Goal: Task Accomplishment & Management: Manage account settings

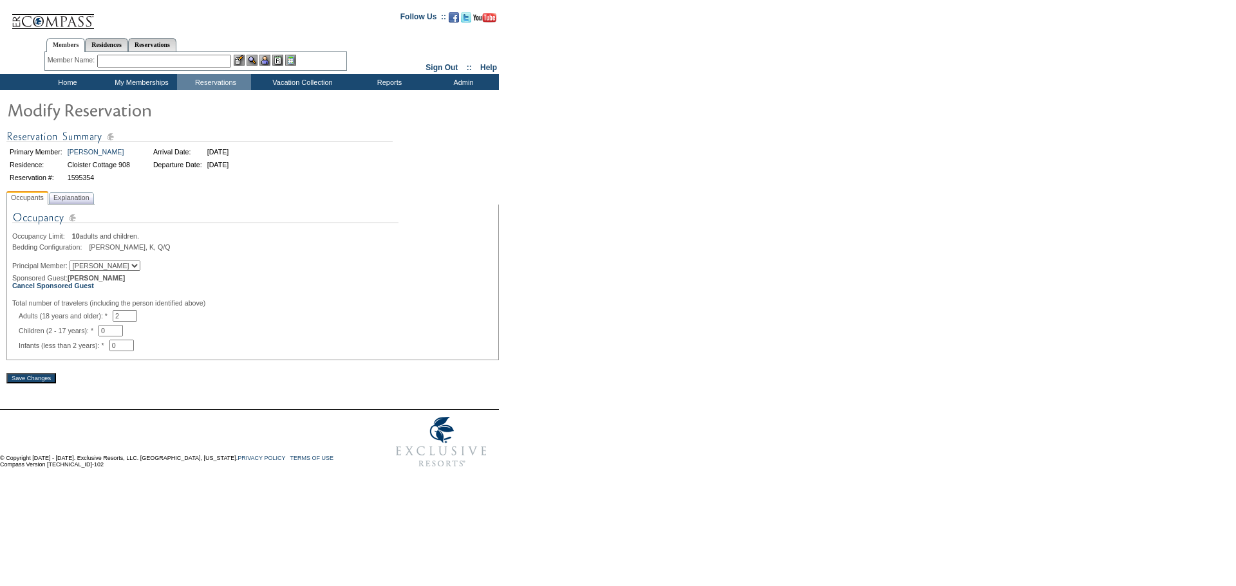
click at [537, 295] on form "Follow Us ::" at bounding box center [615, 238] width 1231 height 471
click at [87, 290] on b "Cancel Sponsored Guest" at bounding box center [53, 286] width 82 height 8
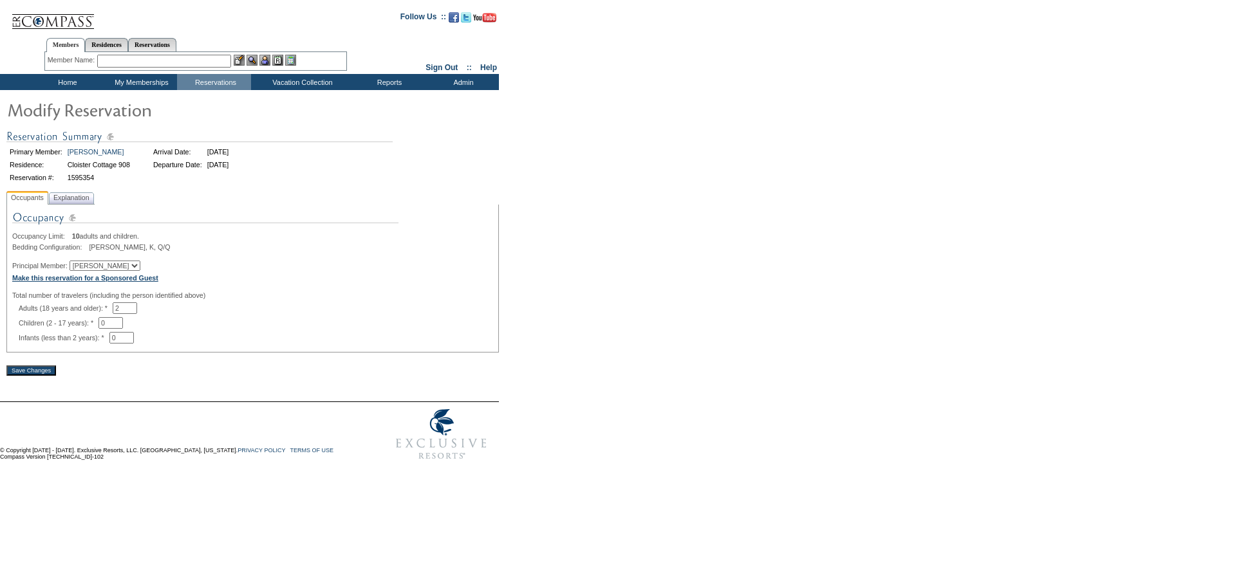
click at [122, 282] on b "Make this reservation for a Sponsored Guest" at bounding box center [85, 278] width 146 height 8
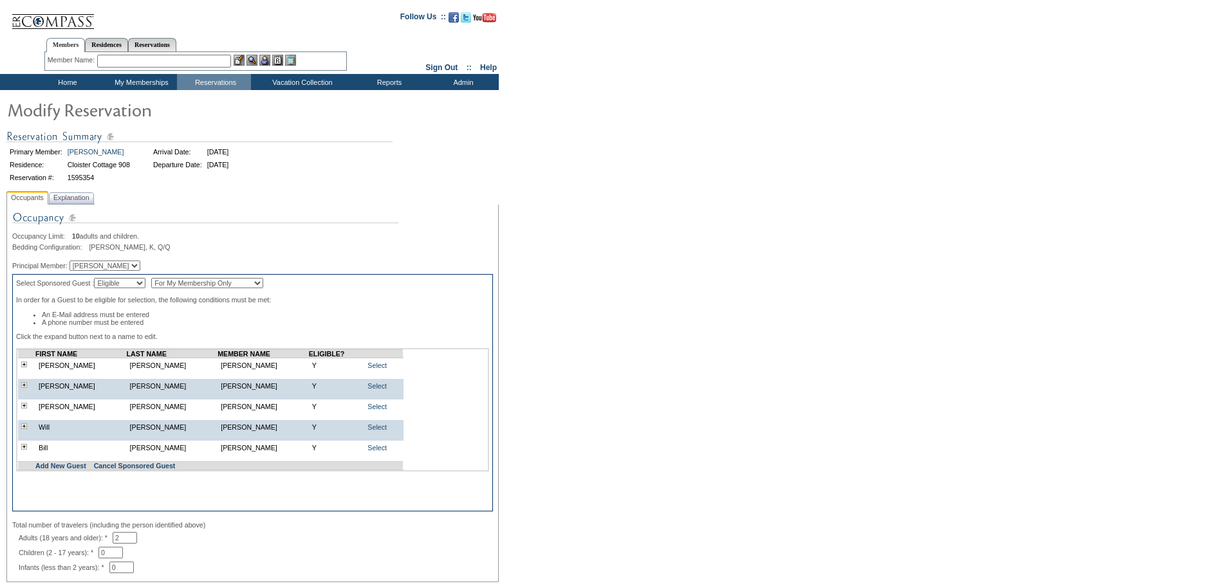
scroll to position [64, 0]
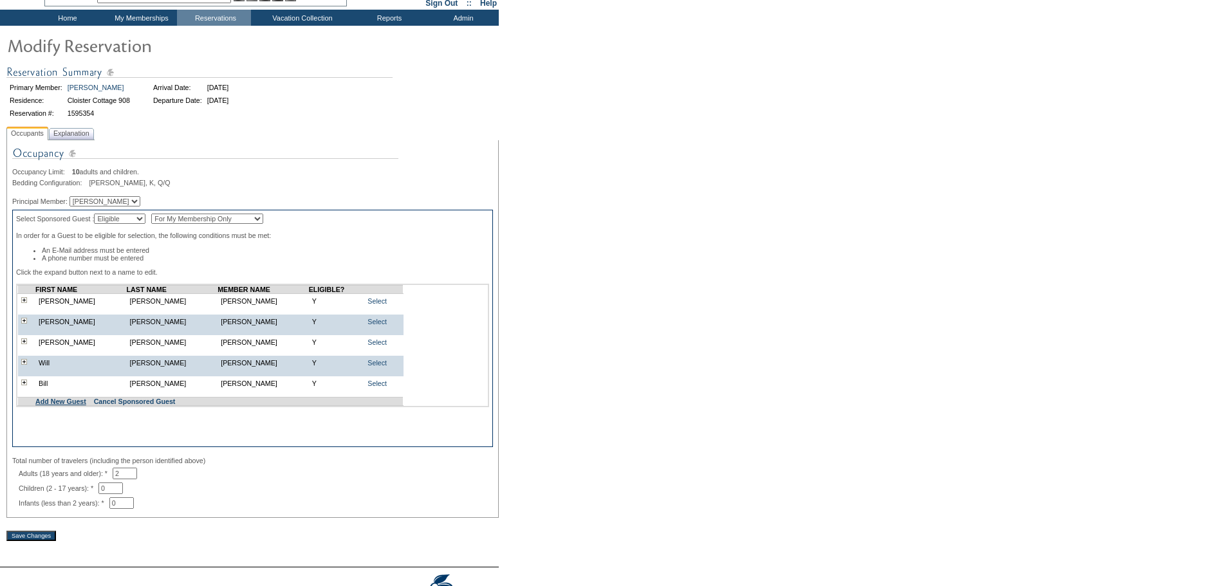
click at [71, 405] on link "Add New Guest" at bounding box center [60, 402] width 51 height 8
